Goal: Task Accomplishment & Management: Manage account settings

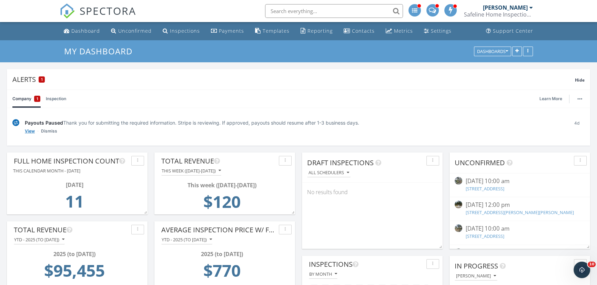
click at [30, 131] on link "View" at bounding box center [30, 131] width 10 height 7
click at [45, 132] on link "Dismiss" at bounding box center [49, 131] width 16 height 7
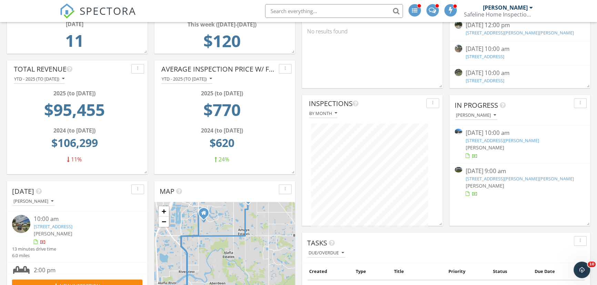
scroll to position [219, 0]
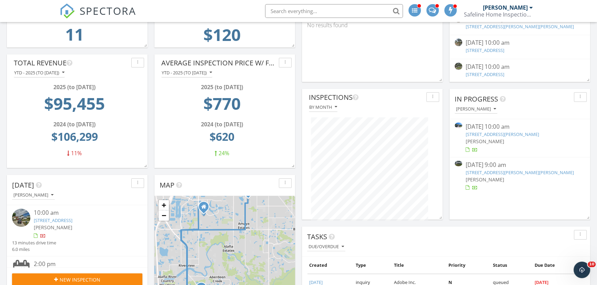
click at [482, 172] on link "[STREET_ADDRESS][PERSON_NAME][PERSON_NAME]" at bounding box center [519, 172] width 108 height 6
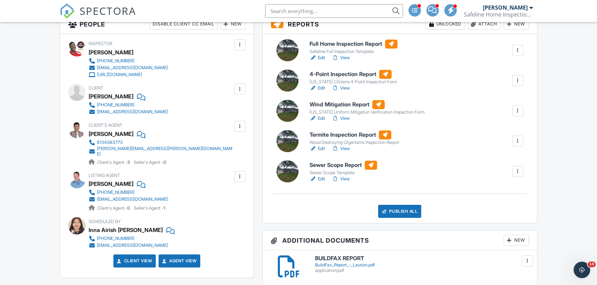
click at [321, 178] on link "Edit" at bounding box center [316, 179] width 15 height 7
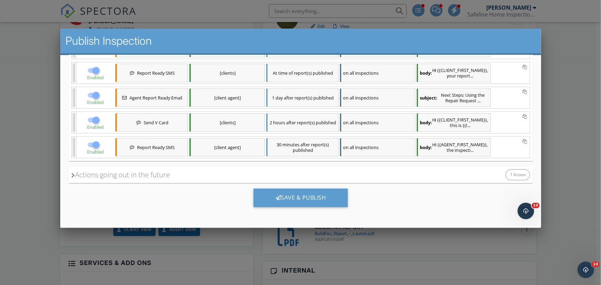
scroll to position [248, 0]
click at [288, 197] on div "Save & Publish" at bounding box center [300, 197] width 95 height 19
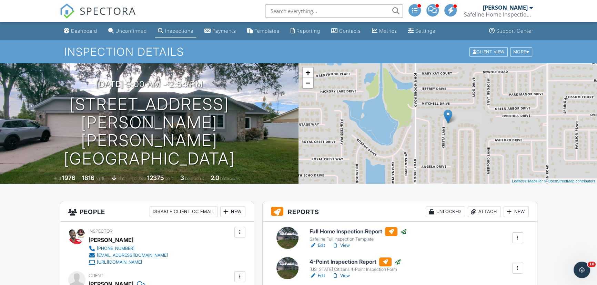
click at [236, 32] on div "Payments" at bounding box center [224, 31] width 24 height 6
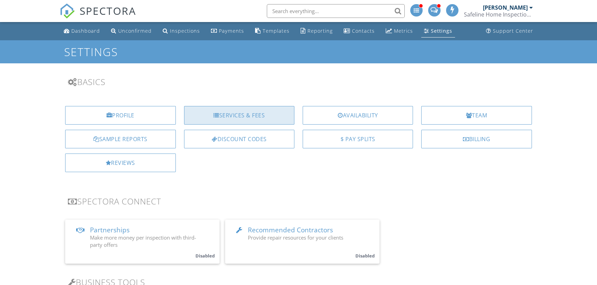
click at [223, 116] on div "Services & Fees" at bounding box center [239, 115] width 110 height 19
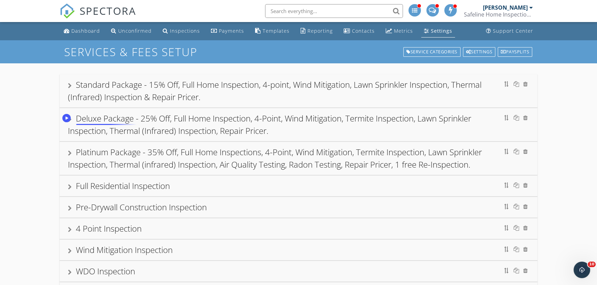
click at [69, 119] on circle "Speechify Inline player Play button" at bounding box center [66, 118] width 8 height 8
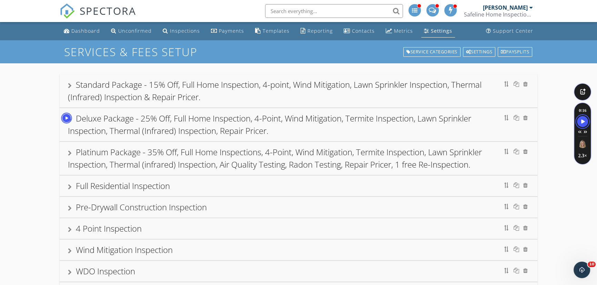
click at [117, 124] on div "Deluxe Package - 25% Off, Full Home Inspection, 4-Point, Wind Mitigation, Termi…" at bounding box center [298, 124] width 461 height 25
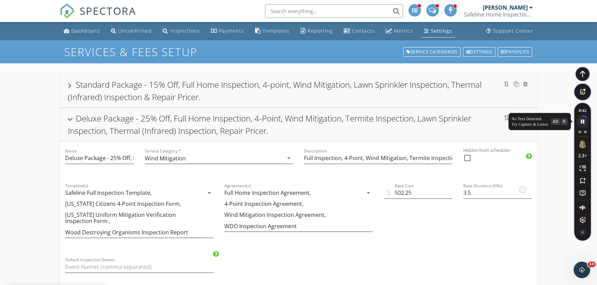
click at [583, 119] on icon "Speechify pause button" at bounding box center [581, 121] width 11 height 11
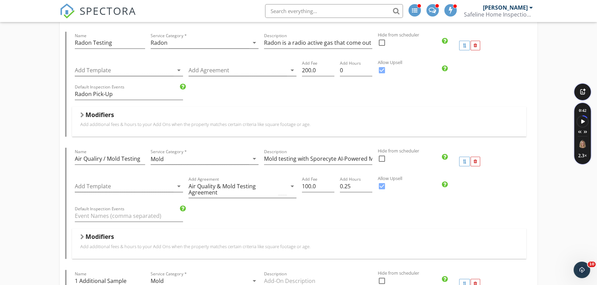
scroll to position [501, 0]
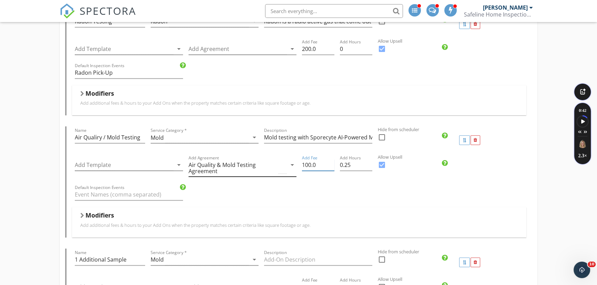
drag, startPoint x: 317, startPoint y: 165, endPoint x: 292, endPoint y: 167, distance: 24.9
click at [293, 167] on div "Add Template arrow_drop_down Add Agreement Air Quality & Mold Testing Agreement…" at bounding box center [299, 169] width 454 height 30
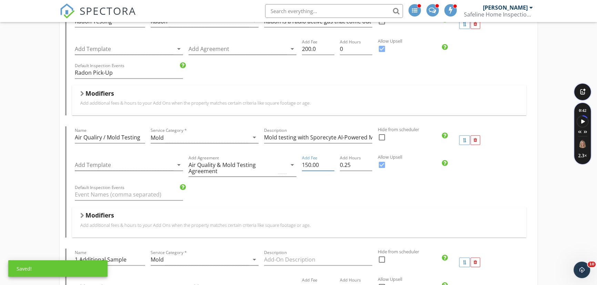
click at [325, 187] on div "Default Inspection Events" at bounding box center [299, 196] width 454 height 24
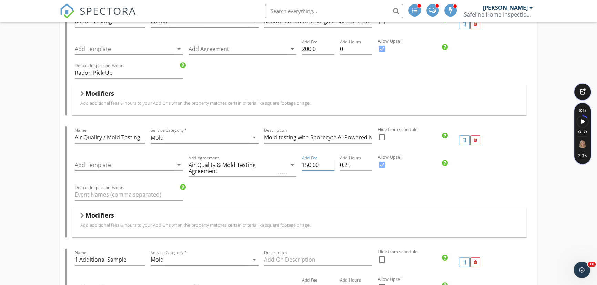
drag, startPoint x: 322, startPoint y: 167, endPoint x: 289, endPoint y: 169, distance: 33.1
click at [299, 167] on div "Add Fee 150.00" at bounding box center [318, 169] width 38 height 30
type input "175.00"
click at [313, 199] on div "Default Inspection Events" at bounding box center [299, 196] width 454 height 24
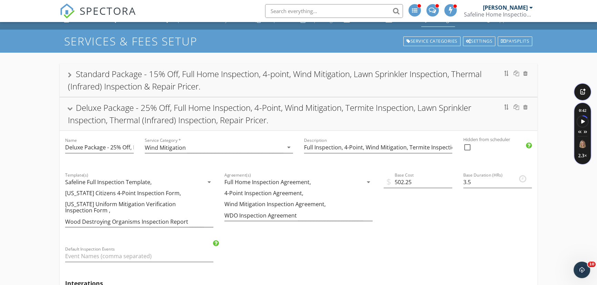
scroll to position [0, 0]
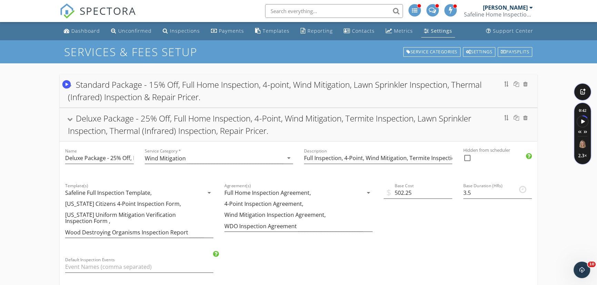
click at [71, 85] on button "Speechify Inline player play button" at bounding box center [66, 85] width 11 height 11
click at [73, 85] on div "Standard Package - 15% Off, Full Home Inspection, 4-point, Wind Mitigation, Law…" at bounding box center [298, 91] width 461 height 25
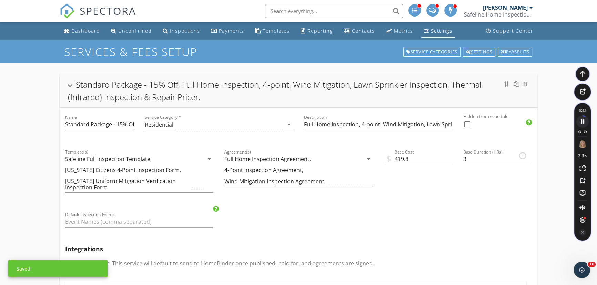
click at [581, 122] on icon "Speechify pause button" at bounding box center [581, 121] width 11 height 11
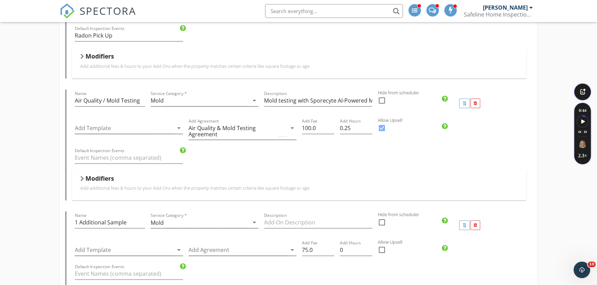
scroll to position [626, 0]
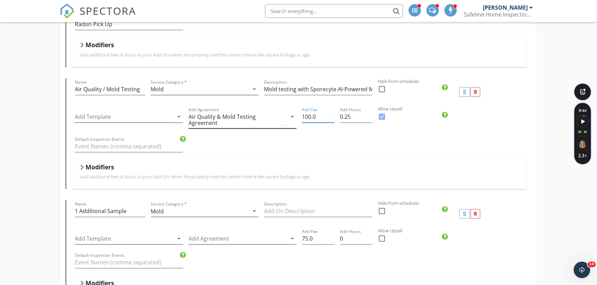
drag, startPoint x: 317, startPoint y: 116, endPoint x: 283, endPoint y: 120, distance: 33.9
click at [283, 120] on div "Add Template arrow_drop_down Add Agreement Air Quality & Mold Testing Agreement…" at bounding box center [299, 121] width 454 height 30
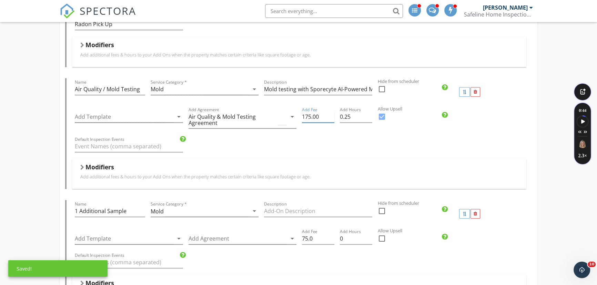
type input "175.00"
click at [43, 138] on div "Standard Package - 15% Off, Full Home Inspection, 4-point, Wind Mitigation, Law…" at bounding box center [298, 177] width 597 height 1481
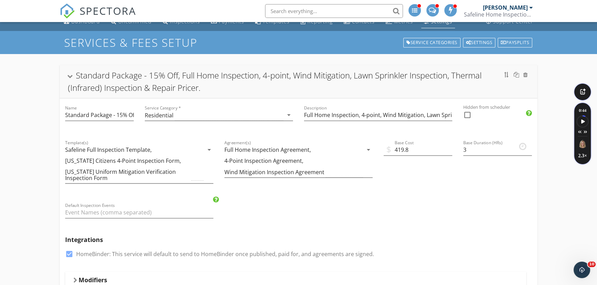
scroll to position [0, 0]
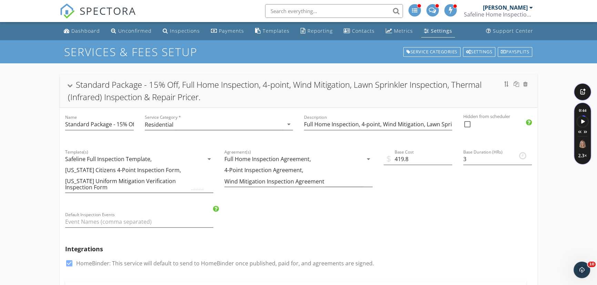
click at [72, 85] on div at bounding box center [70, 86] width 6 height 4
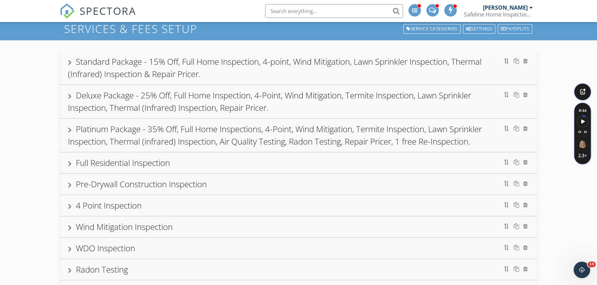
scroll to position [62, 0]
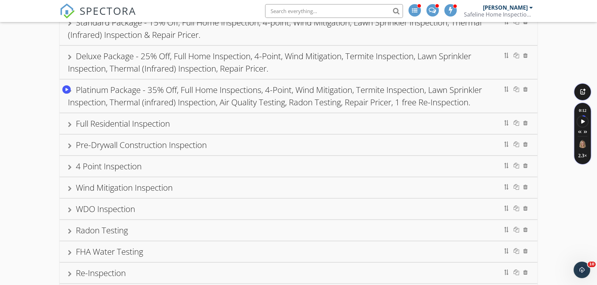
click at [70, 91] on circle "Speechify Inline player Play button" at bounding box center [66, 89] width 8 height 8
click at [68, 90] on circle "Speechify Inline player Play button" at bounding box center [66, 89] width 8 height 8
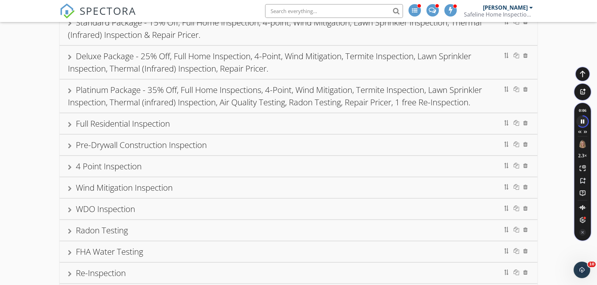
click at [582, 121] on icon "Speechify pause button" at bounding box center [581, 121] width 11 height 11
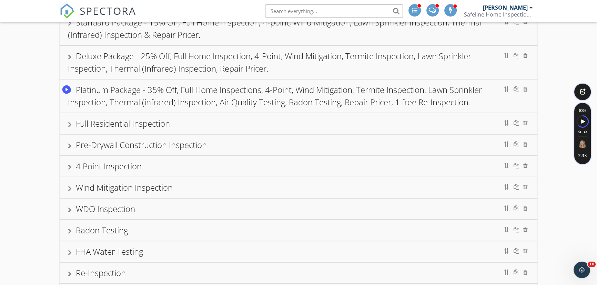
click at [162, 93] on div "Platinum Package - 35% Off, Full Home Inspections, 4-Point, Wind Mitigation, Te…" at bounding box center [275, 96] width 414 height 24
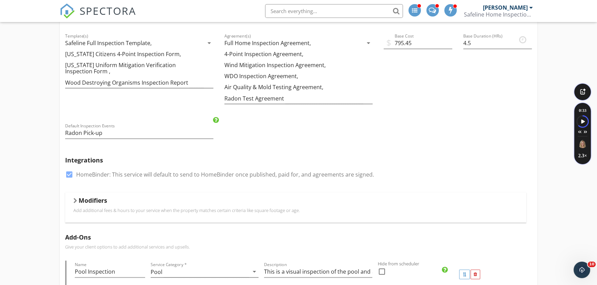
scroll to position [188, 0]
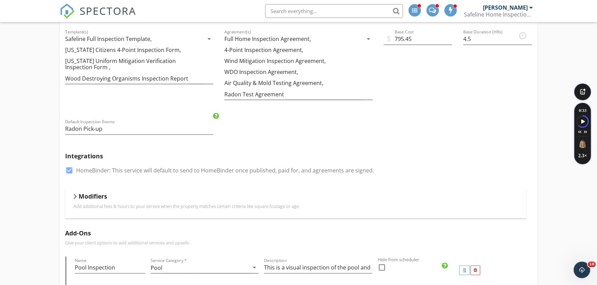
click at [95, 197] on h5 "Modifiers" at bounding box center [93, 196] width 29 height 7
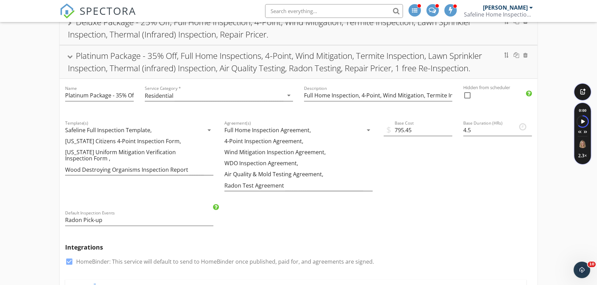
scroll to position [94, 0]
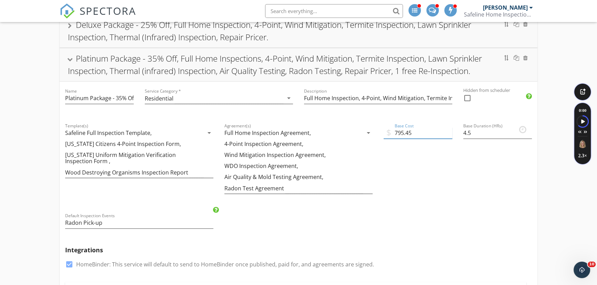
drag, startPoint x: 395, startPoint y: 133, endPoint x: 403, endPoint y: 132, distance: 8.0
click at [403, 132] on input "795.45" at bounding box center [417, 132] width 69 height 11
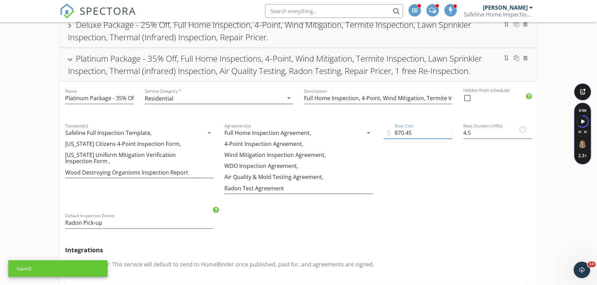
type input "870.45"
click at [422, 203] on div "$ Base Cost 870.45" at bounding box center [418, 161] width 80 height 90
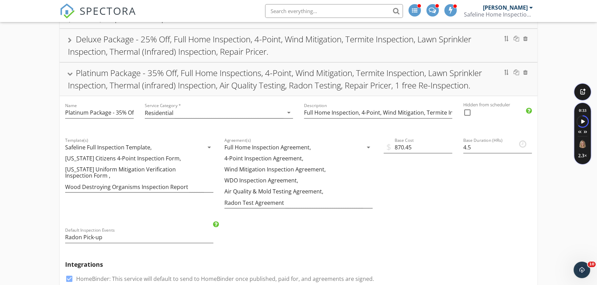
scroll to position [0, 0]
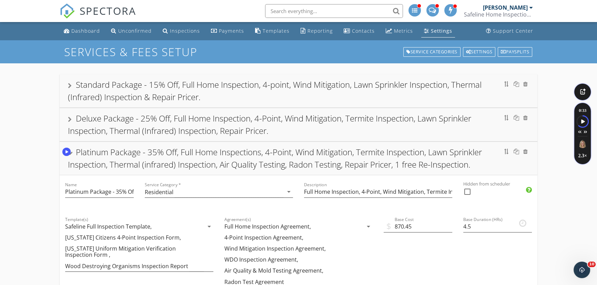
click at [81, 154] on div "Platinum Package - 35% Off, Full Home Inspections, 4-Point, Wind Mitigation, Te…" at bounding box center [275, 158] width 414 height 24
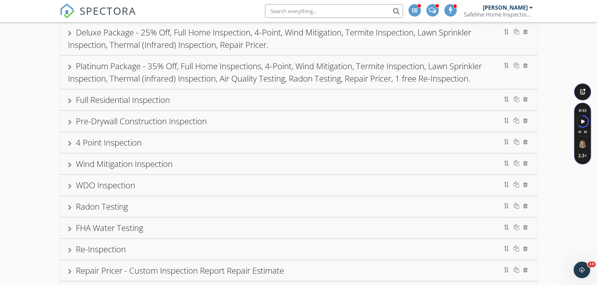
scroll to position [94, 0]
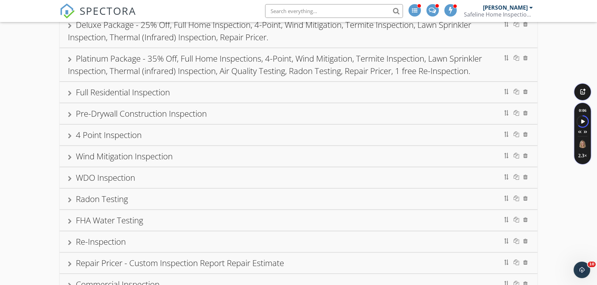
click at [120, 94] on div "Full Residential Inspection" at bounding box center [123, 91] width 94 height 11
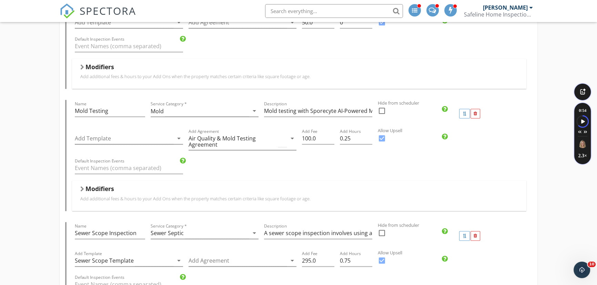
scroll to position [1033, 0]
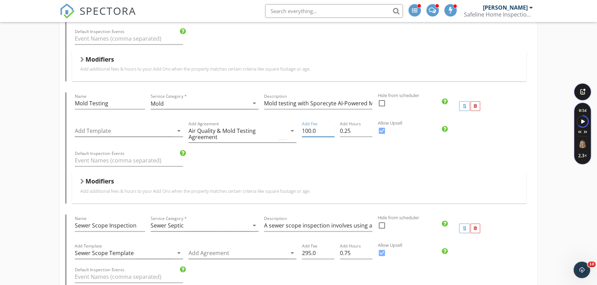
drag, startPoint x: 304, startPoint y: 133, endPoint x: 310, endPoint y: 133, distance: 5.2
click at [310, 133] on input "100.0" at bounding box center [318, 130] width 32 height 11
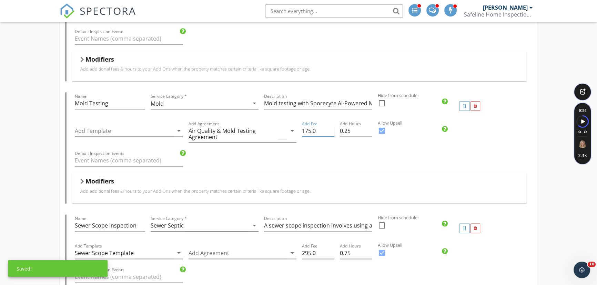
type input "175.0"
click at [338, 148] on div "Add Hours 0.25" at bounding box center [356, 135] width 38 height 30
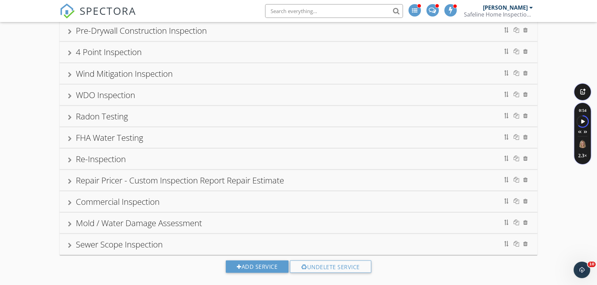
scroll to position [1593, 0]
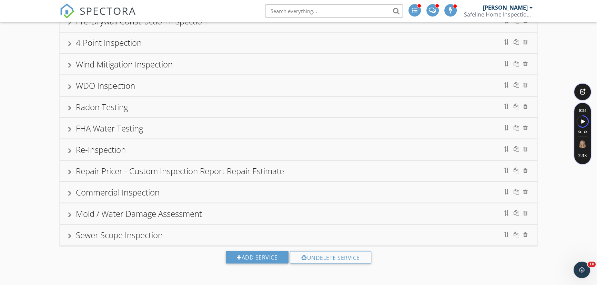
click at [115, 214] on div "Mold / Water Damage Assessment" at bounding box center [139, 213] width 126 height 11
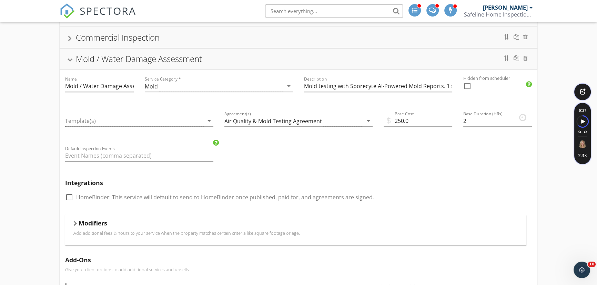
scroll to position [345, 0]
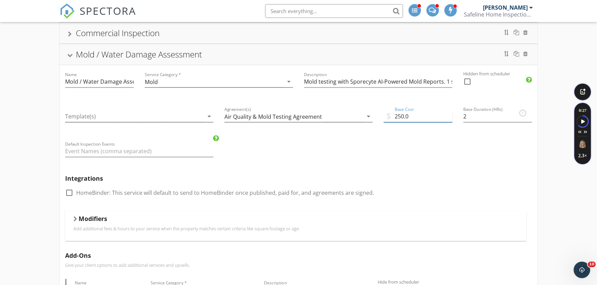
drag, startPoint x: 395, startPoint y: 116, endPoint x: 402, endPoint y: 117, distance: 7.3
click at [402, 117] on input "250.0" at bounding box center [417, 116] width 69 height 11
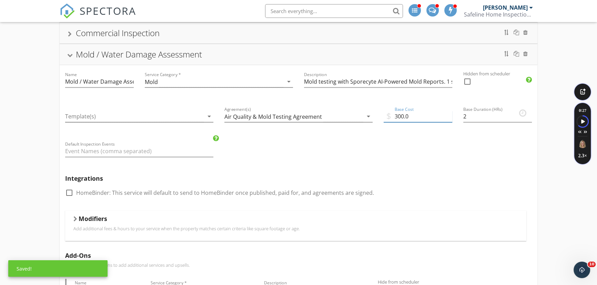
type input "300.0"
click at [427, 175] on h5 "Integrations" at bounding box center [298, 178] width 466 height 7
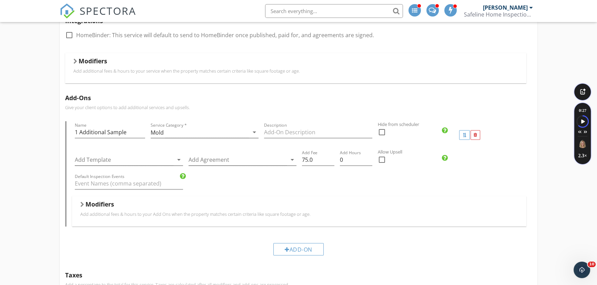
scroll to position [408, 0]
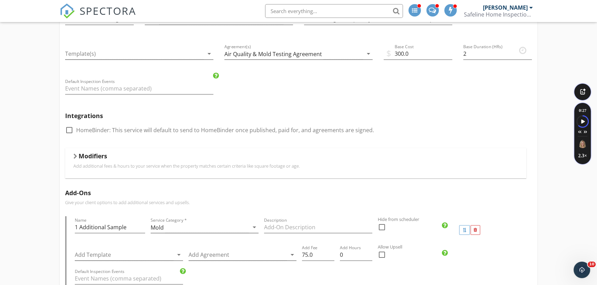
click at [67, 11] on img at bounding box center [67, 10] width 15 height 15
